Goal: Transaction & Acquisition: Purchase product/service

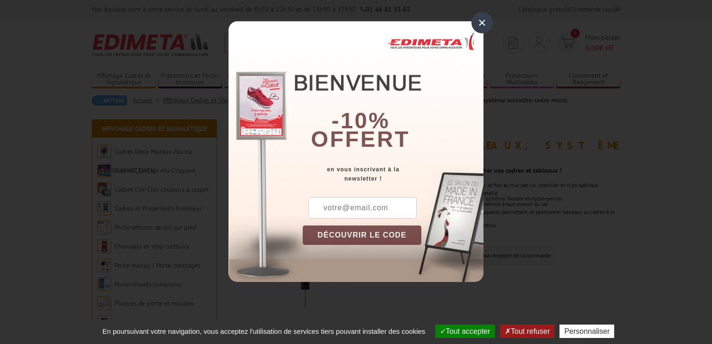
click at [486, 26] on div "×" at bounding box center [481, 22] width 21 height 21
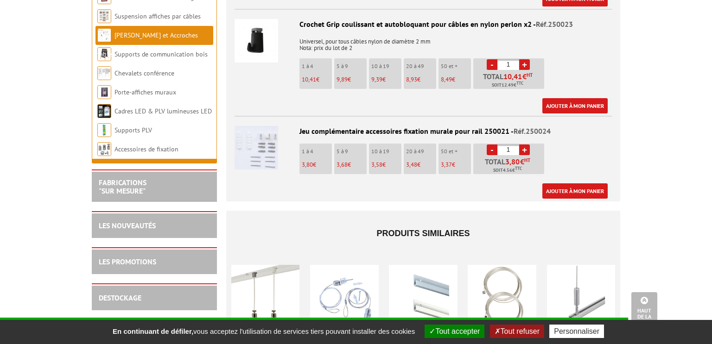
scroll to position [713, 0]
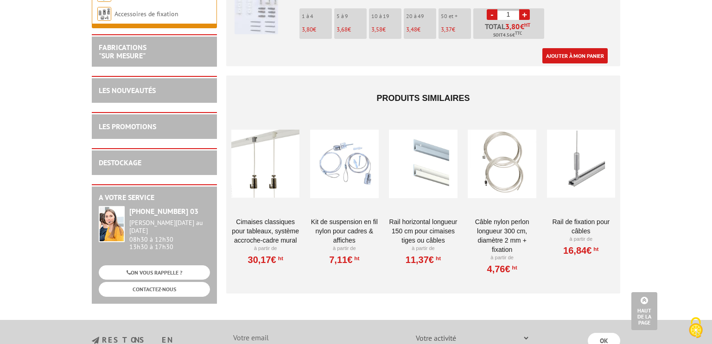
scroll to position [0, 0]
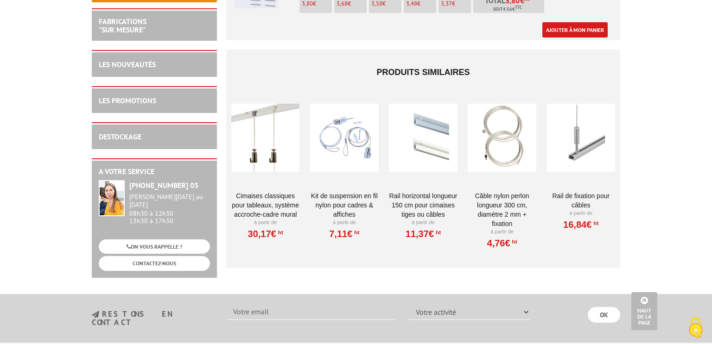
scroll to position [873, 0]
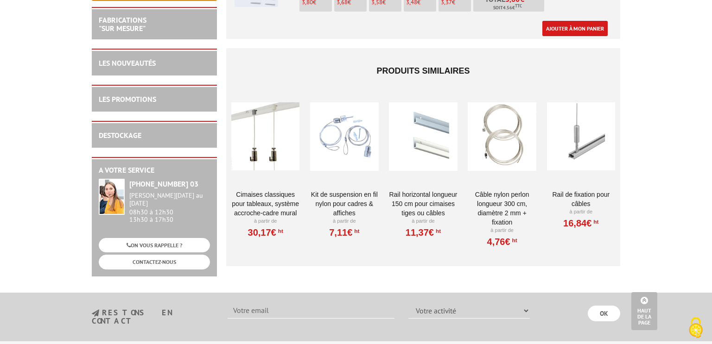
click at [340, 133] on div at bounding box center [344, 136] width 68 height 93
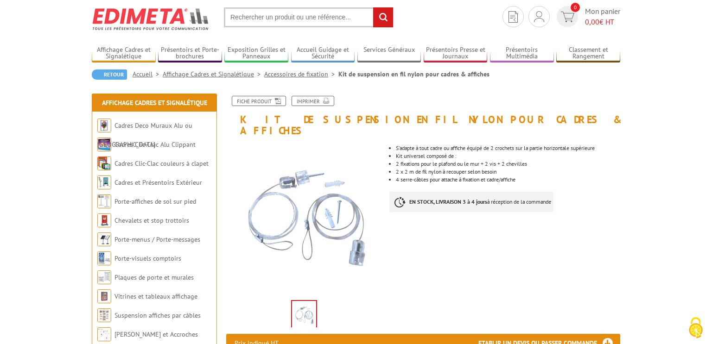
scroll to position [26, 0]
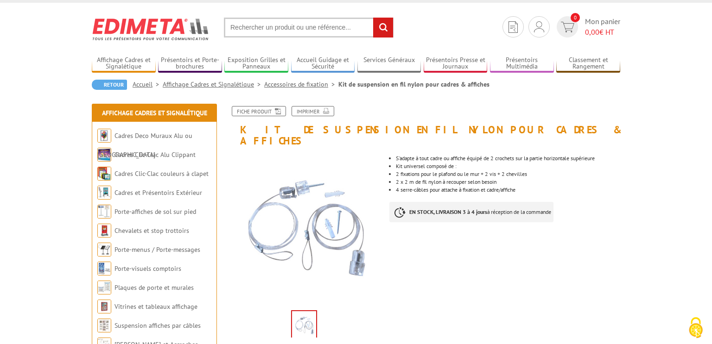
scroll to position [15, 0]
